Goal: Find specific page/section: Find specific page/section

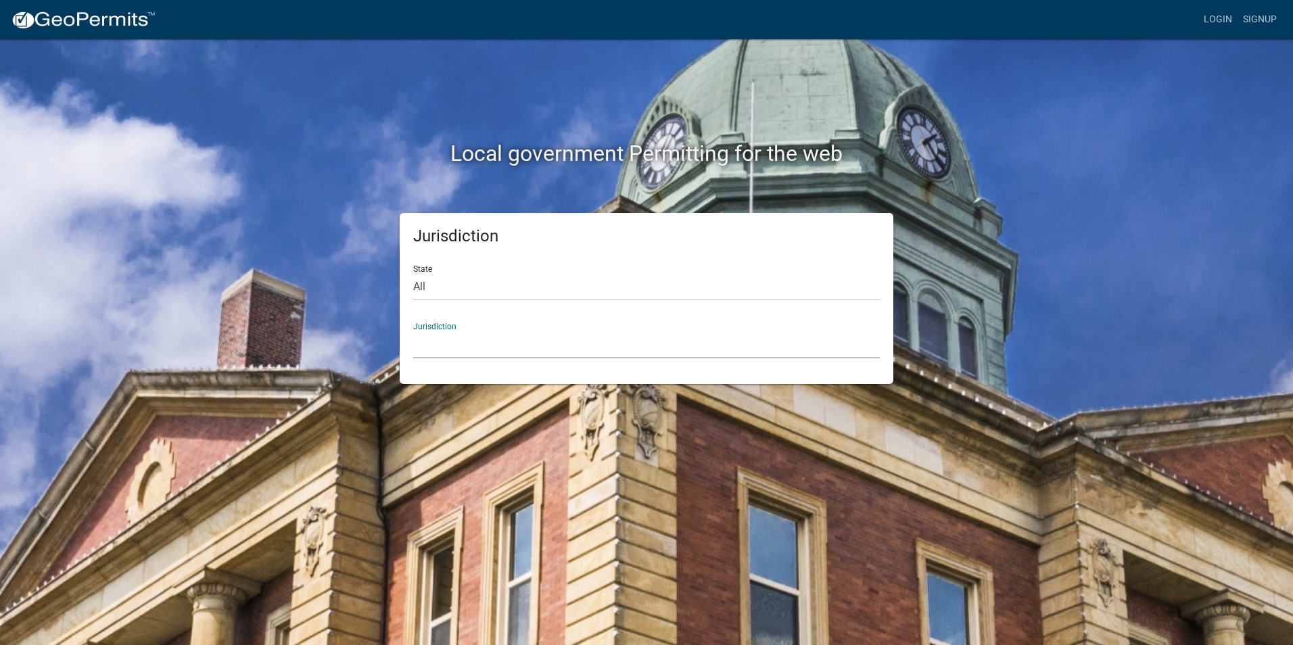
click at [451, 336] on select "[GEOGRAPHIC_DATA], [US_STATE] [GEOGRAPHIC_DATA], [US_STATE][PERSON_NAME][GEOGRA…" at bounding box center [646, 345] width 467 height 28
click at [292, 145] on h2 "Local government Permitting for the web" at bounding box center [646, 154] width 751 height 26
click at [434, 283] on select "All [US_STATE] [US_STATE] [US_STATE] [US_STATE] [US_STATE] [US_STATE] [US_STATE…" at bounding box center [646, 287] width 467 height 28
select select "[US_STATE]"
click at [413, 273] on select "All [US_STATE] [US_STATE] [US_STATE] [US_STATE] [US_STATE] [US_STATE] [US_STATE…" at bounding box center [646, 287] width 467 height 28
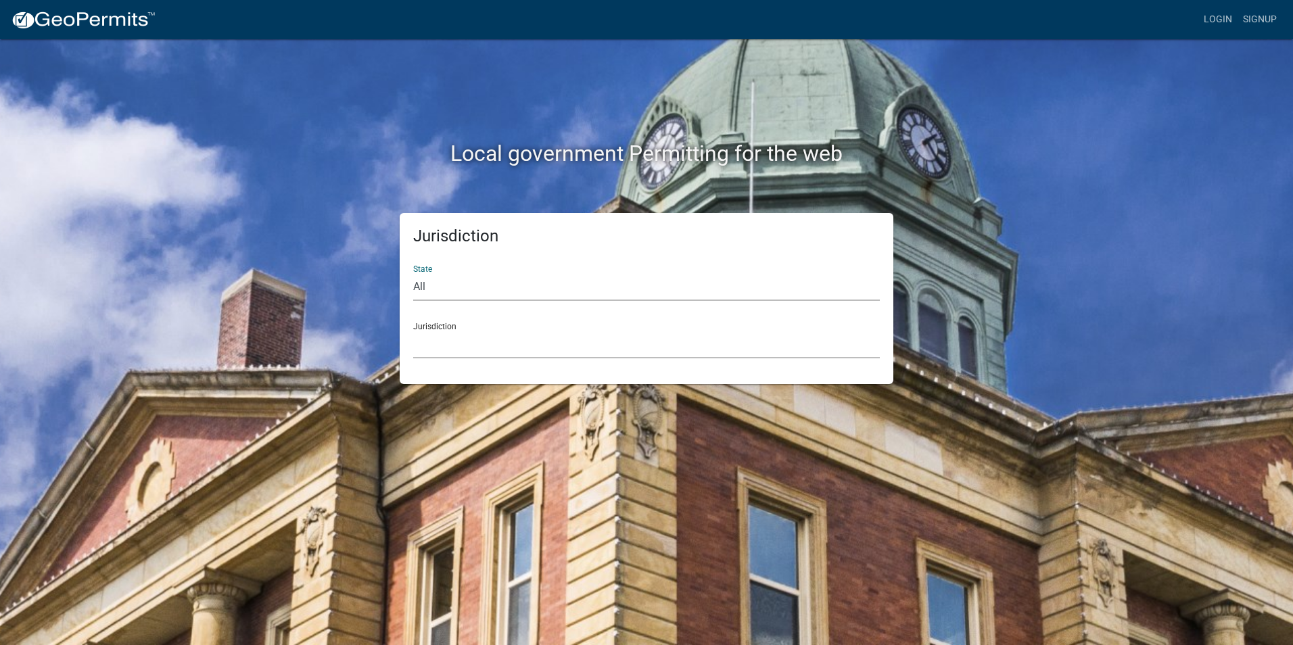
click at [432, 342] on select "[GEOGRAPHIC_DATA], [US_STATE][PERSON_NAME][GEOGRAPHIC_DATA], [US_STATE][PERSON_…" at bounding box center [646, 345] width 467 height 28
click at [519, 349] on select "[GEOGRAPHIC_DATA], [US_STATE][PERSON_NAME][GEOGRAPHIC_DATA], [US_STATE][PERSON_…" at bounding box center [646, 345] width 467 height 28
click at [517, 349] on select "[GEOGRAPHIC_DATA], [US_STATE][PERSON_NAME][GEOGRAPHIC_DATA], [US_STATE][PERSON_…" at bounding box center [646, 345] width 467 height 28
click at [517, 350] on select "[GEOGRAPHIC_DATA], [US_STATE][PERSON_NAME][GEOGRAPHIC_DATA], [US_STATE][PERSON_…" at bounding box center [646, 345] width 467 height 28
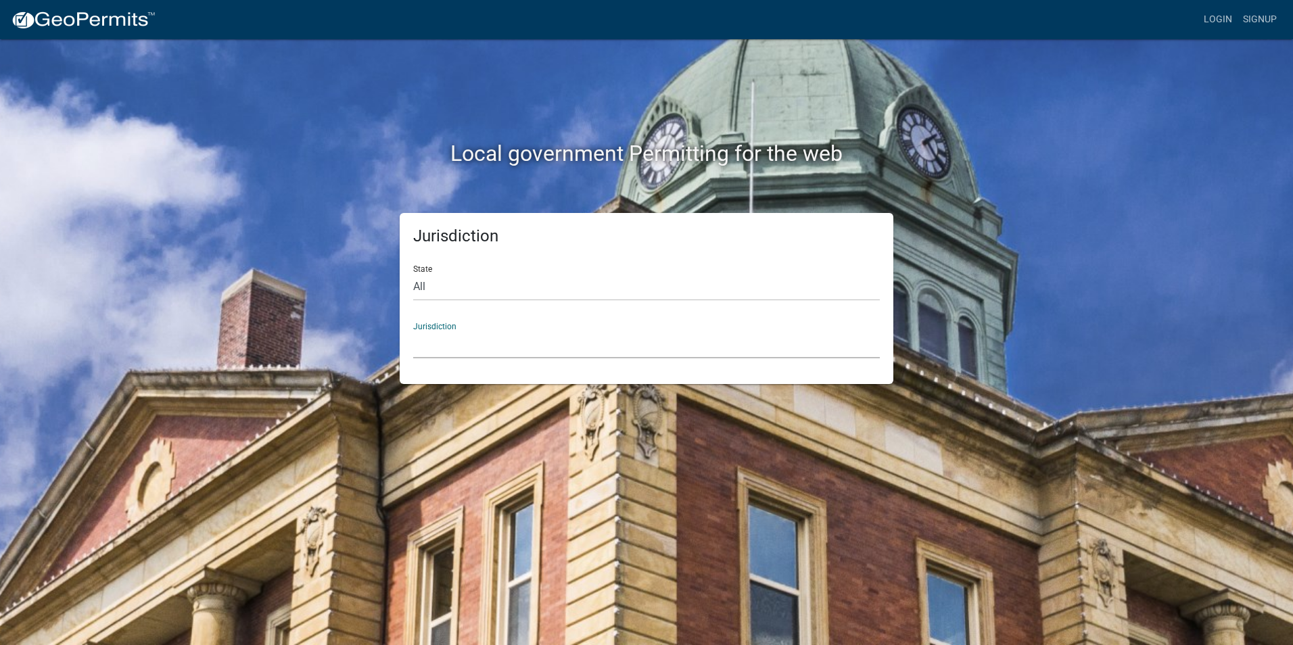
click at [531, 352] on select "[GEOGRAPHIC_DATA], [US_STATE][PERSON_NAME][GEOGRAPHIC_DATA], [US_STATE][PERSON_…" at bounding box center [646, 345] width 467 height 28
click at [488, 336] on select "[GEOGRAPHIC_DATA], [US_STATE][PERSON_NAME][GEOGRAPHIC_DATA], [US_STATE][PERSON_…" at bounding box center [646, 345] width 467 height 28
click at [511, 255] on div "State All [US_STATE] [US_STATE] [US_STATE] [US_STATE] [US_STATE] [US_STATE] [US…" at bounding box center [646, 277] width 467 height 47
click at [489, 284] on select "All [US_STATE] [US_STATE] [US_STATE] [US_STATE] [US_STATE] [US_STATE] [US_STATE…" at bounding box center [646, 287] width 467 height 28
click at [413, 273] on select "All [US_STATE] [US_STATE] [US_STATE] [US_STATE] [US_STATE] [US_STATE] [US_STATE…" at bounding box center [646, 287] width 467 height 28
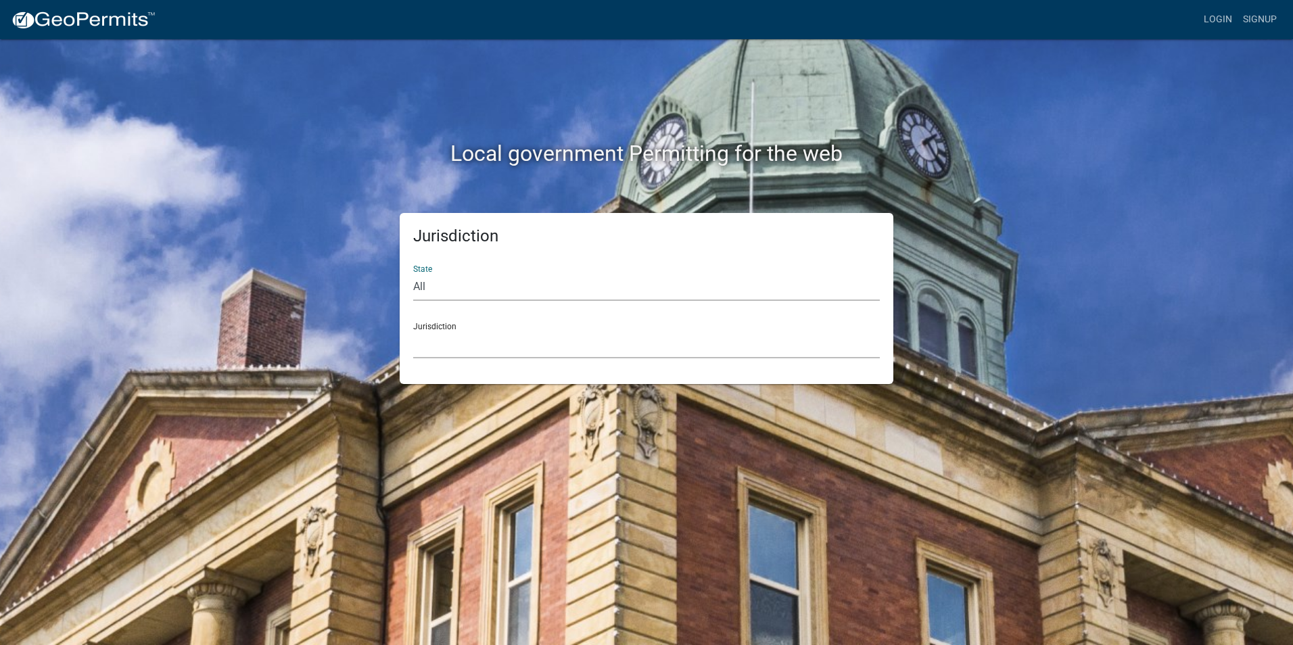
click at [440, 349] on select "[GEOGRAPHIC_DATA], [US_STATE][PERSON_NAME][GEOGRAPHIC_DATA], [US_STATE][PERSON_…" at bounding box center [646, 345] width 467 height 28
click at [471, 294] on select "All [US_STATE] [US_STATE] [US_STATE] [US_STATE] [US_STATE] [US_STATE] [US_STATE…" at bounding box center [646, 287] width 467 height 28
select select "[US_STATE]"
click at [413, 273] on select "All [US_STATE] [US_STATE] [US_STATE] [US_STATE] [US_STATE] [US_STATE] [US_STATE…" at bounding box center [646, 287] width 467 height 28
click at [465, 342] on select "[GEOGRAPHIC_DATA], [US_STATE][PERSON_NAME][GEOGRAPHIC_DATA], [US_STATE][PERSON_…" at bounding box center [646, 345] width 467 height 28
